Goal: Transaction & Acquisition: Subscribe to service/newsletter

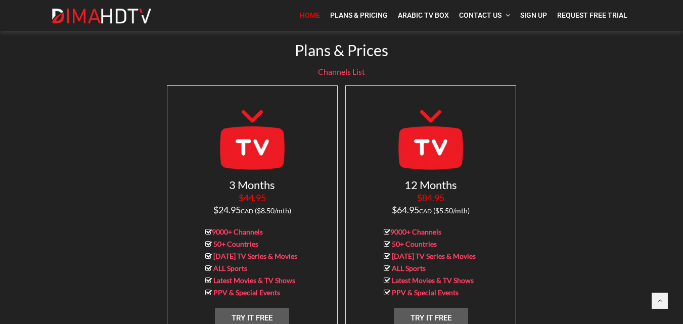
scroll to position [1112, 0]
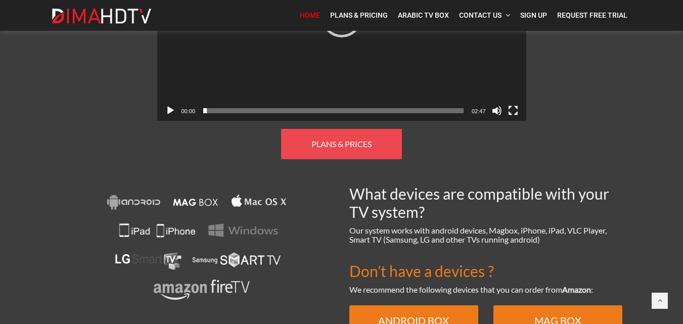
click at [346, 129] on link "PLANS & PRICES" at bounding box center [341, 144] width 121 height 30
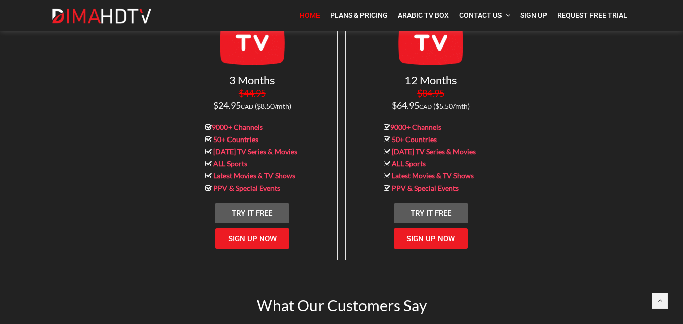
scroll to position [1179, 0]
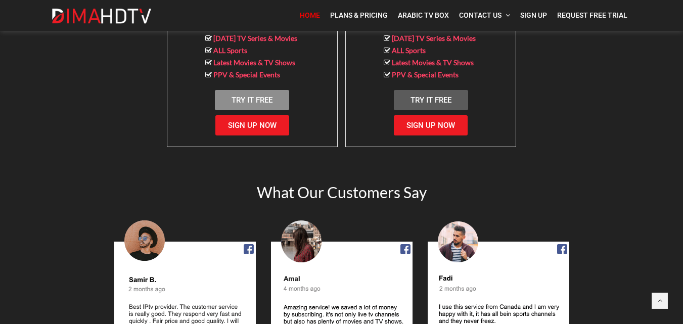
click at [266, 96] on span "Try It Free" at bounding box center [252, 100] width 41 height 9
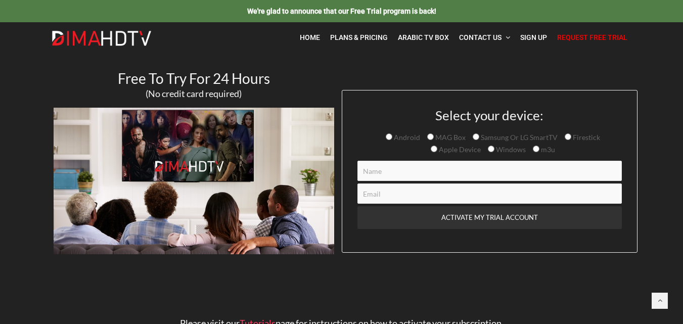
click at [395, 165] on input "Contact form" at bounding box center [489, 171] width 264 height 20
click at [391, 134] on input "Android" at bounding box center [389, 136] width 7 height 7
radio input "true"
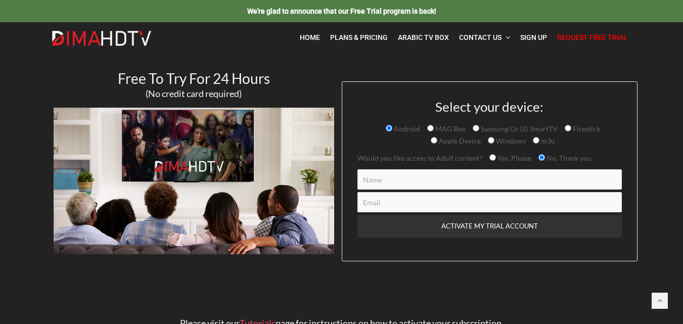
click at [369, 180] on input "Contact form" at bounding box center [489, 179] width 264 height 20
